Goal: Ask a question: Seek information or help from site administrators or community

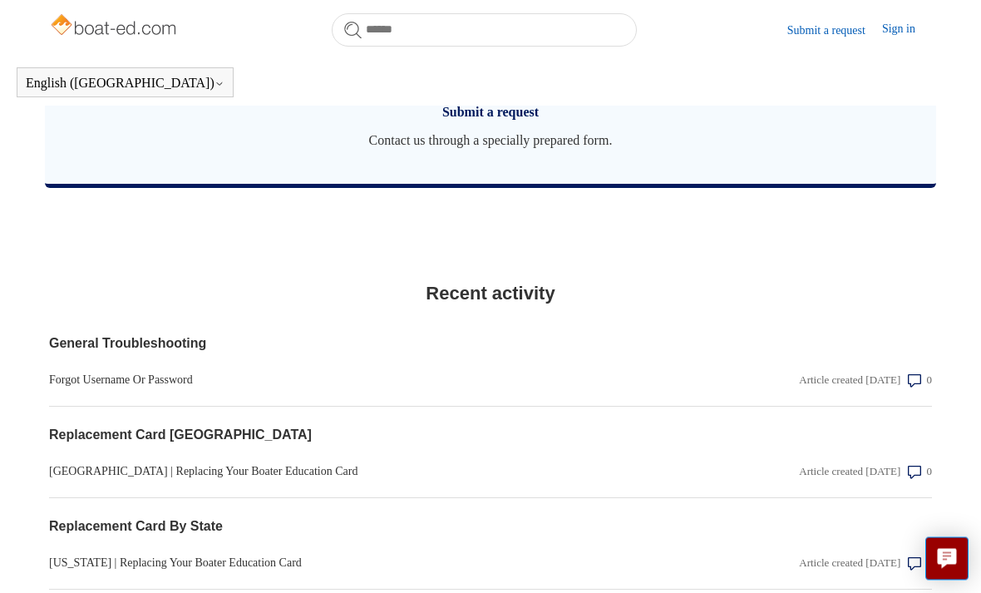
scroll to position [1401, 0]
click at [174, 353] on link "General Troubleshooting" at bounding box center [358, 344] width 618 height 20
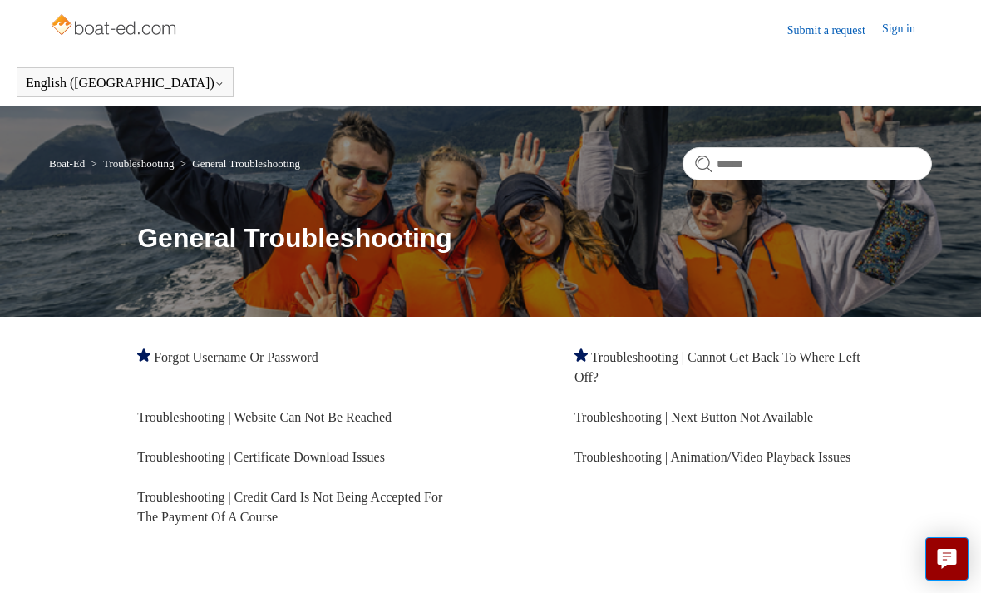
click at [384, 418] on link "Troubleshooting | Website Can Not Be Reached" at bounding box center [264, 417] width 255 height 14
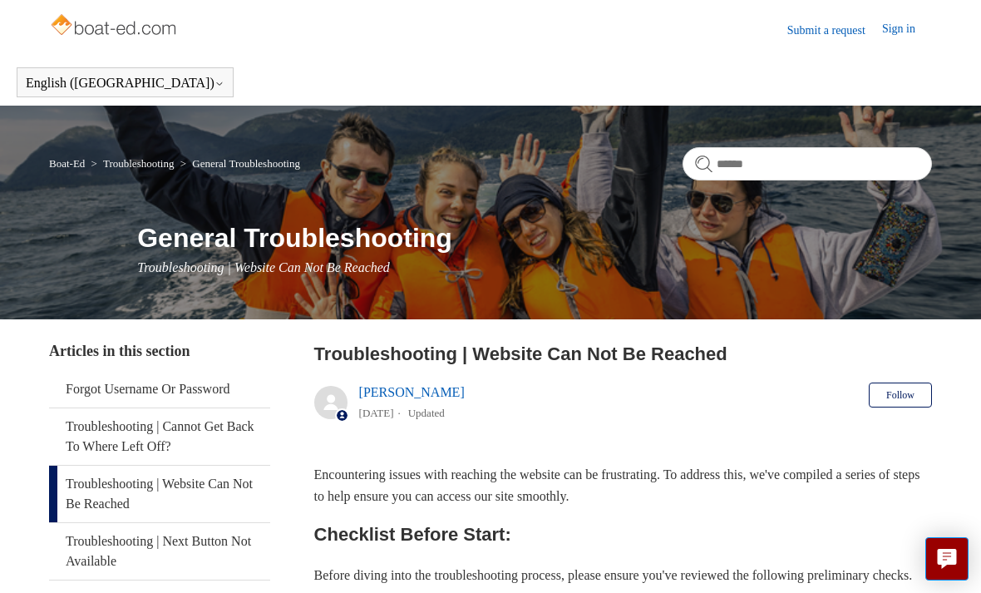
click at [225, 385] on link "Forgot Username Or Password" at bounding box center [159, 389] width 221 height 37
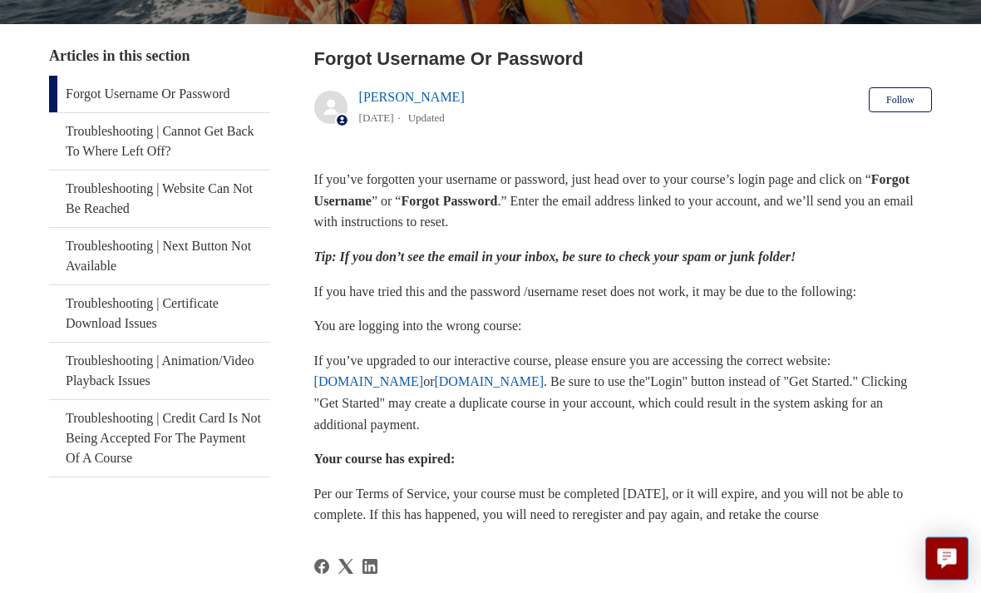
scroll to position [294, 0]
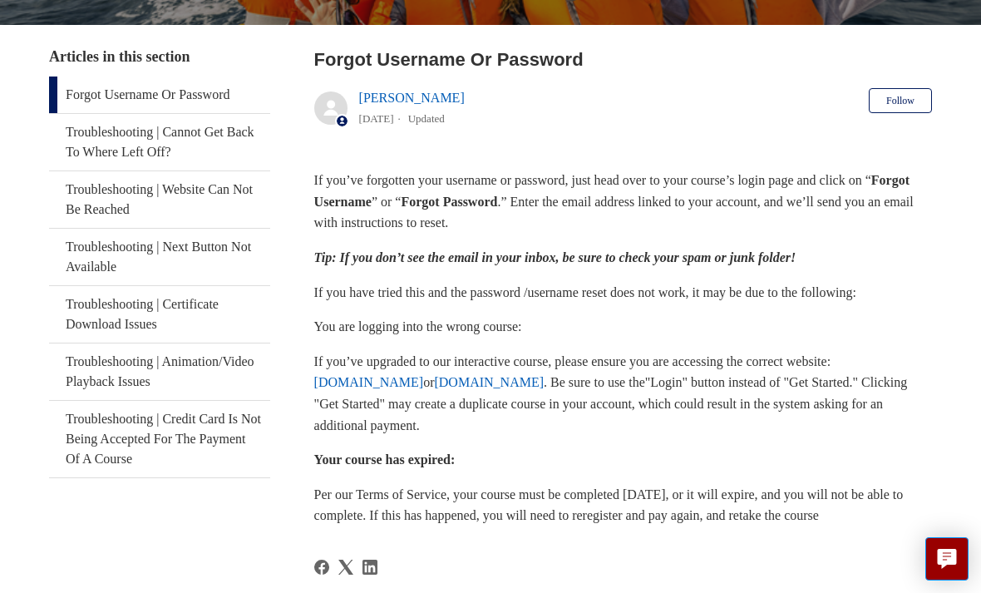
click at [400, 382] on link "www.ilearntohunt.com" at bounding box center [369, 382] width 110 height 14
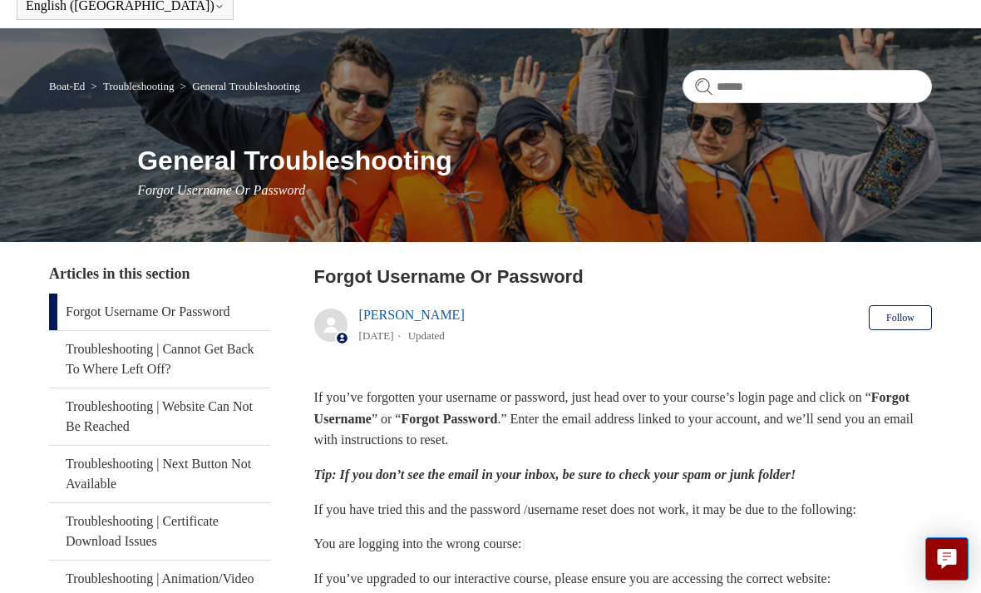
scroll to position [0, 0]
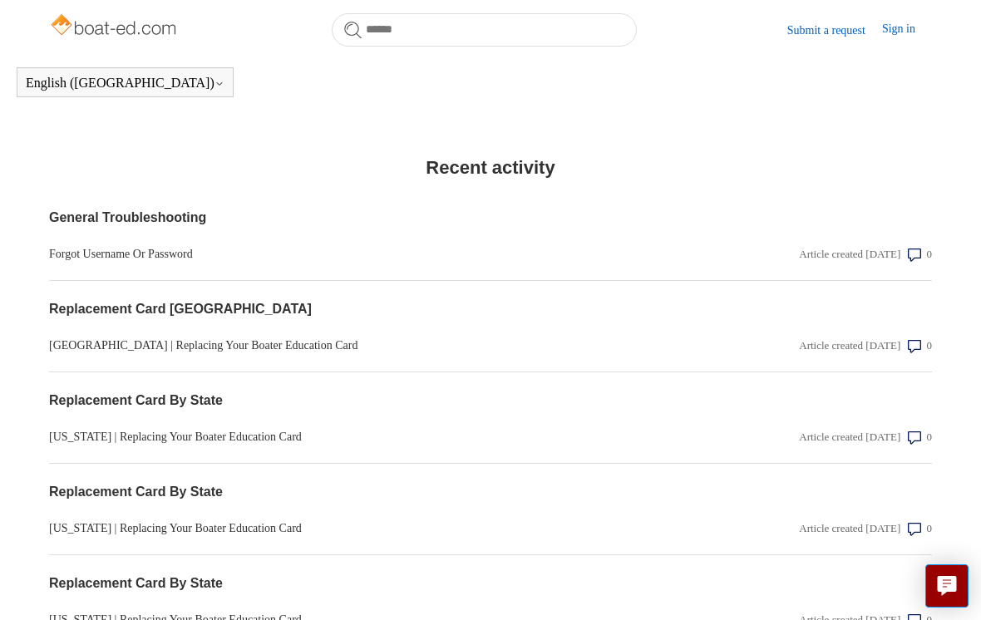
scroll to position [1672, 0]
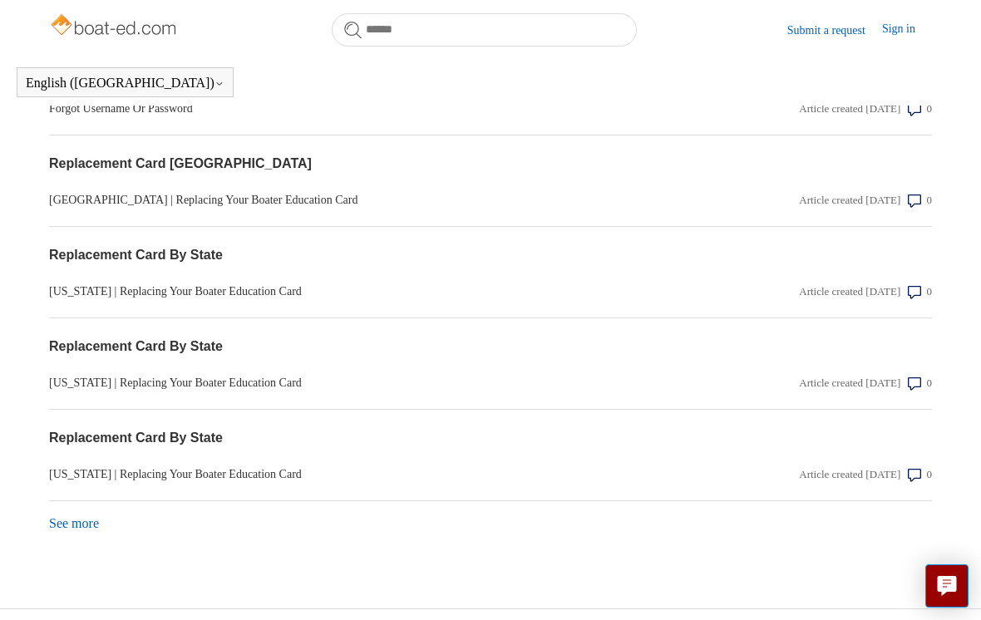
click at [76, 526] on link "See more items from recent activity" at bounding box center [74, 524] width 50 height 14
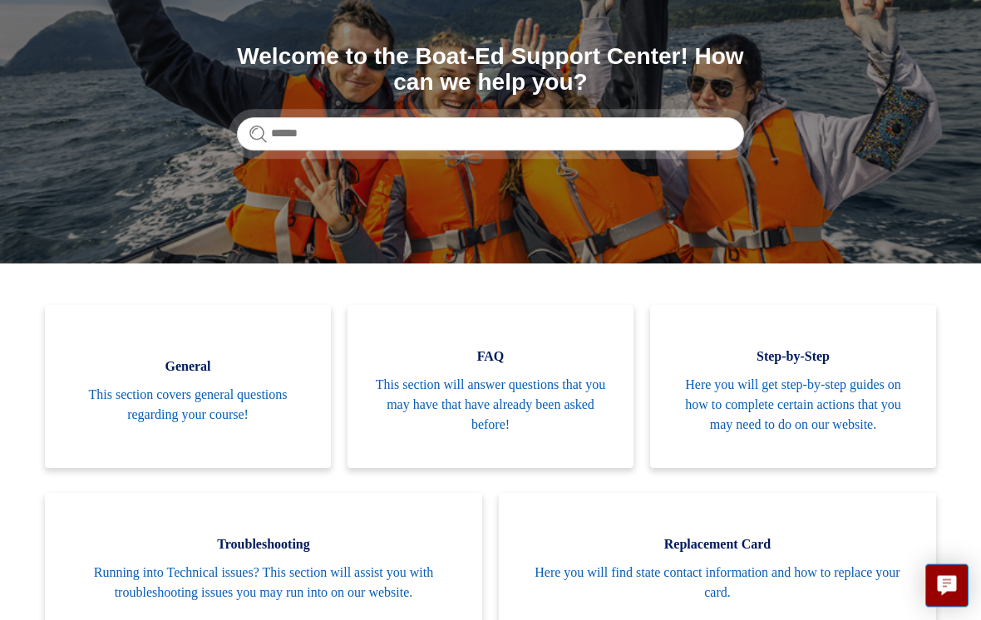
scroll to position [0, 0]
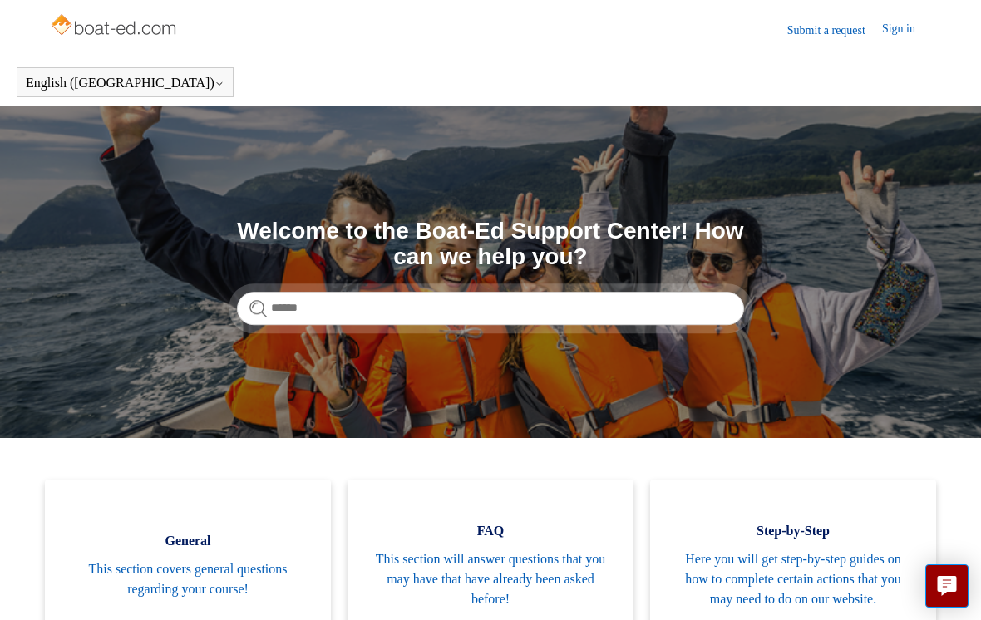
click at [803, 27] on link "Submit a request" at bounding box center [835, 30] width 95 height 17
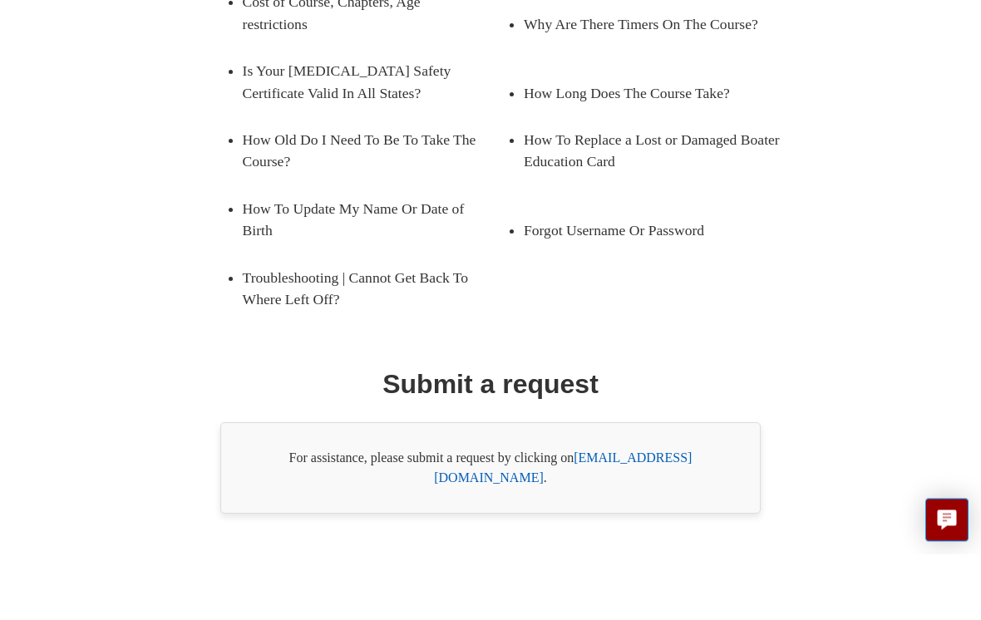
scroll to position [293, 0]
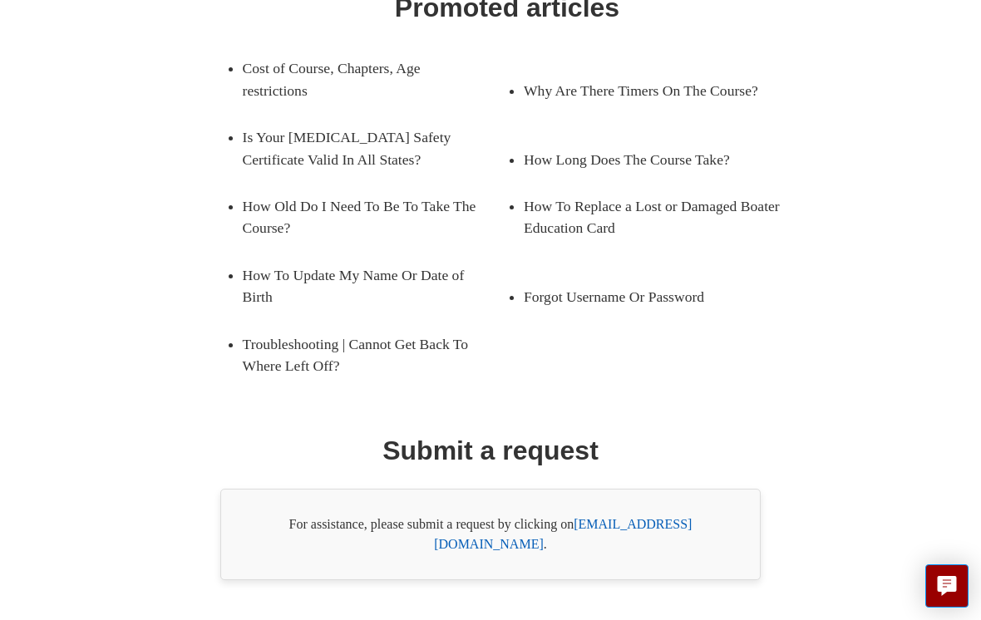
click at [625, 530] on link "[EMAIL_ADDRESS][DOMAIN_NAME]" at bounding box center [563, 534] width 258 height 34
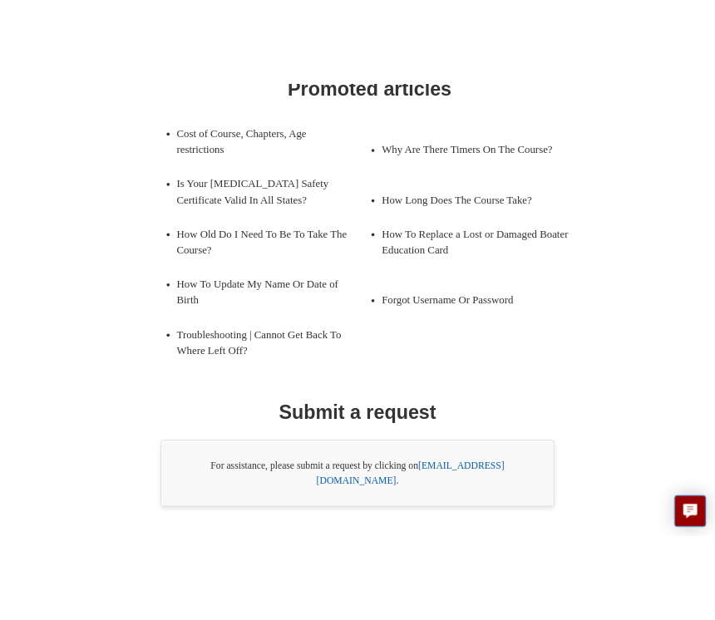
scroll to position [301, 0]
